Goal: Information Seeking & Learning: Learn about a topic

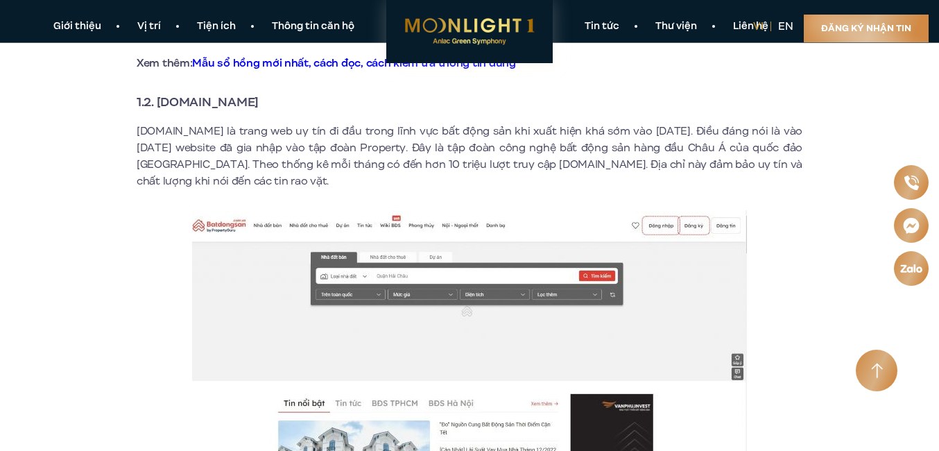
scroll to position [1043, 0]
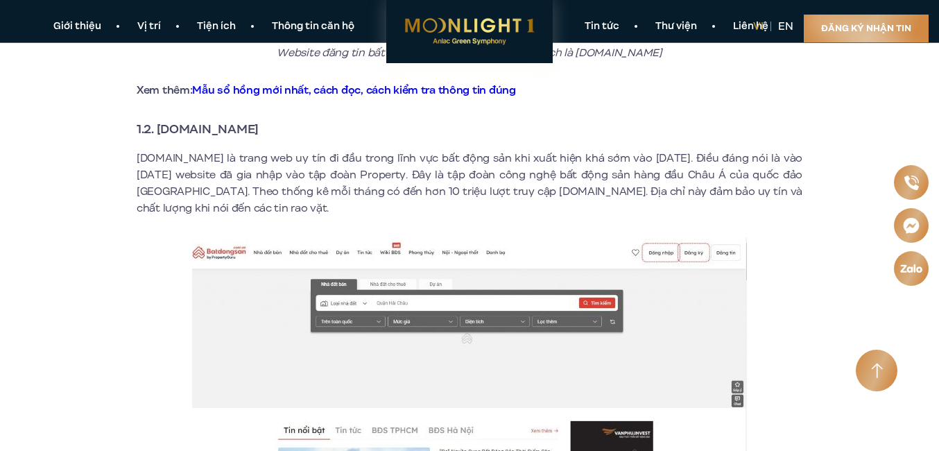
click at [259, 120] on strong "1.2. [DOMAIN_NAME]" at bounding box center [198, 129] width 122 height 18
click at [165, 120] on strong "1.2. [DOMAIN_NAME]" at bounding box center [198, 129] width 122 height 18
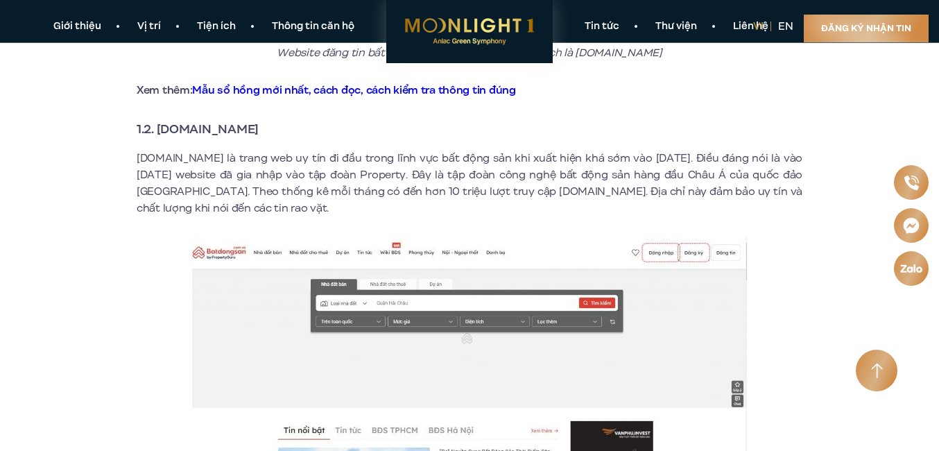
click at [165, 120] on strong "1.2. [DOMAIN_NAME]" at bounding box center [198, 129] width 122 height 18
drag, startPoint x: 165, startPoint y: 114, endPoint x: 287, endPoint y: 124, distance: 121.8
click at [259, 120] on strong "1.2. [DOMAIN_NAME]" at bounding box center [198, 129] width 122 height 18
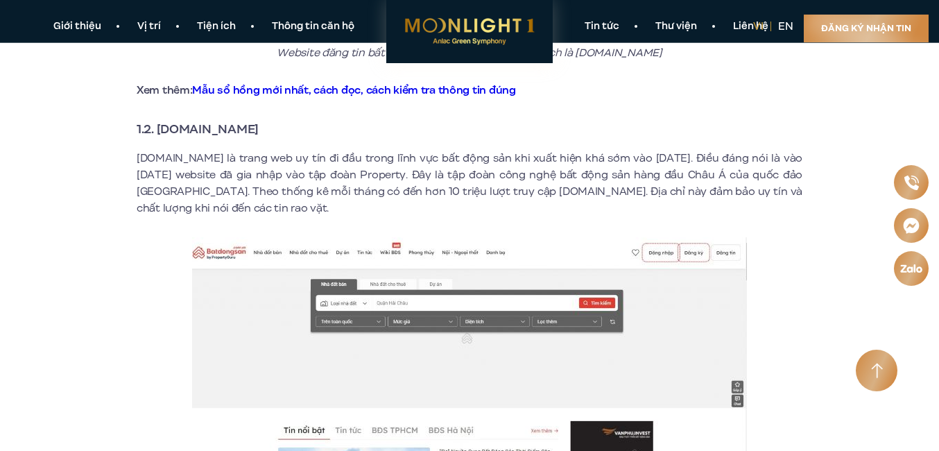
click at [259, 120] on strong "1.2. [DOMAIN_NAME]" at bounding box center [198, 129] width 122 height 18
click at [157, 120] on strong "1.2. [DOMAIN_NAME]" at bounding box center [198, 129] width 122 height 18
